Goal: Find specific page/section: Find specific page/section

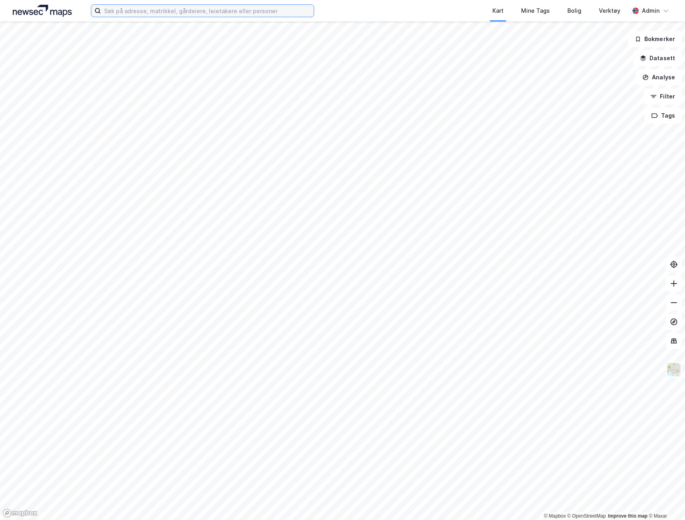
click at [141, 10] on input at bounding box center [207, 11] width 213 height 12
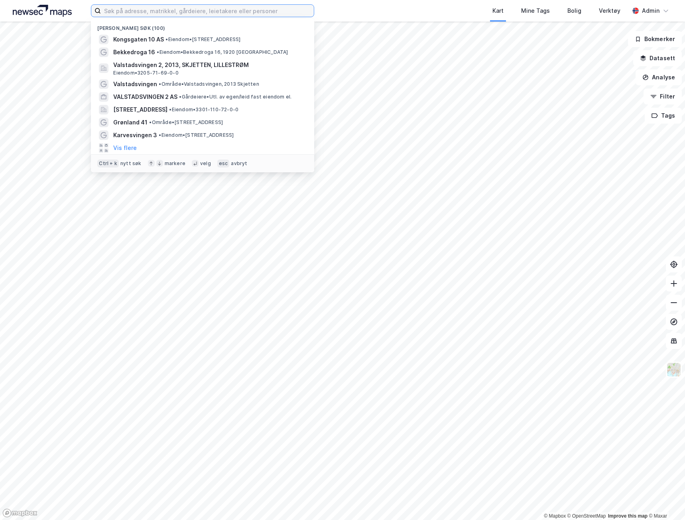
paste input "[STREET_ADDRESS]"
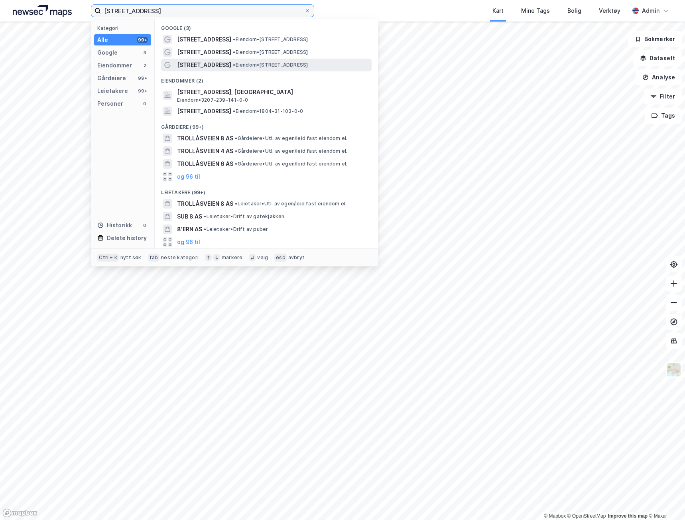
type input "[STREET_ADDRESS]"
click at [191, 67] on span "[STREET_ADDRESS]" at bounding box center [204, 65] width 54 height 10
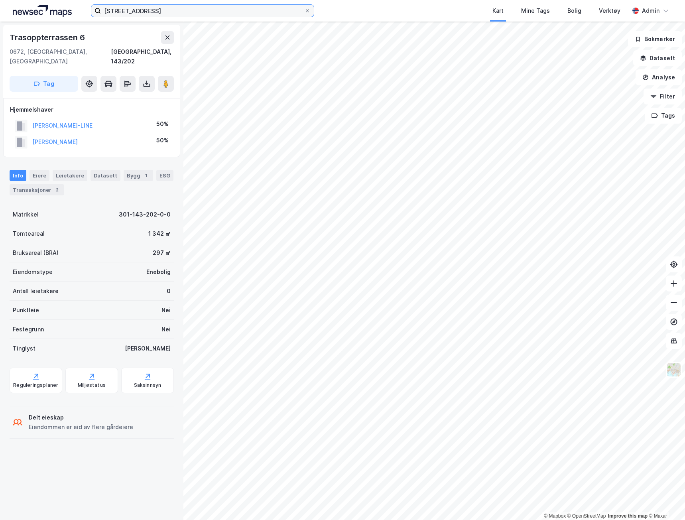
click at [158, 7] on input "[STREET_ADDRESS]" at bounding box center [202, 11] width 203 height 12
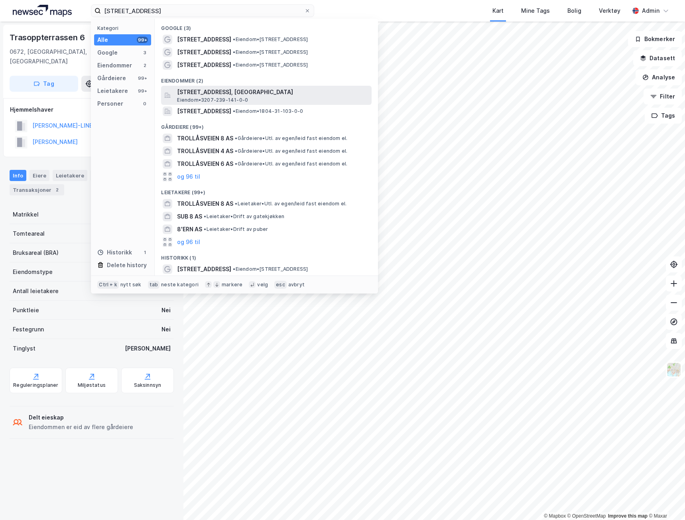
click at [225, 95] on span "[STREET_ADDRESS], [GEOGRAPHIC_DATA]" at bounding box center [272, 92] width 191 height 10
